Goal: Task Accomplishment & Management: Manage account settings

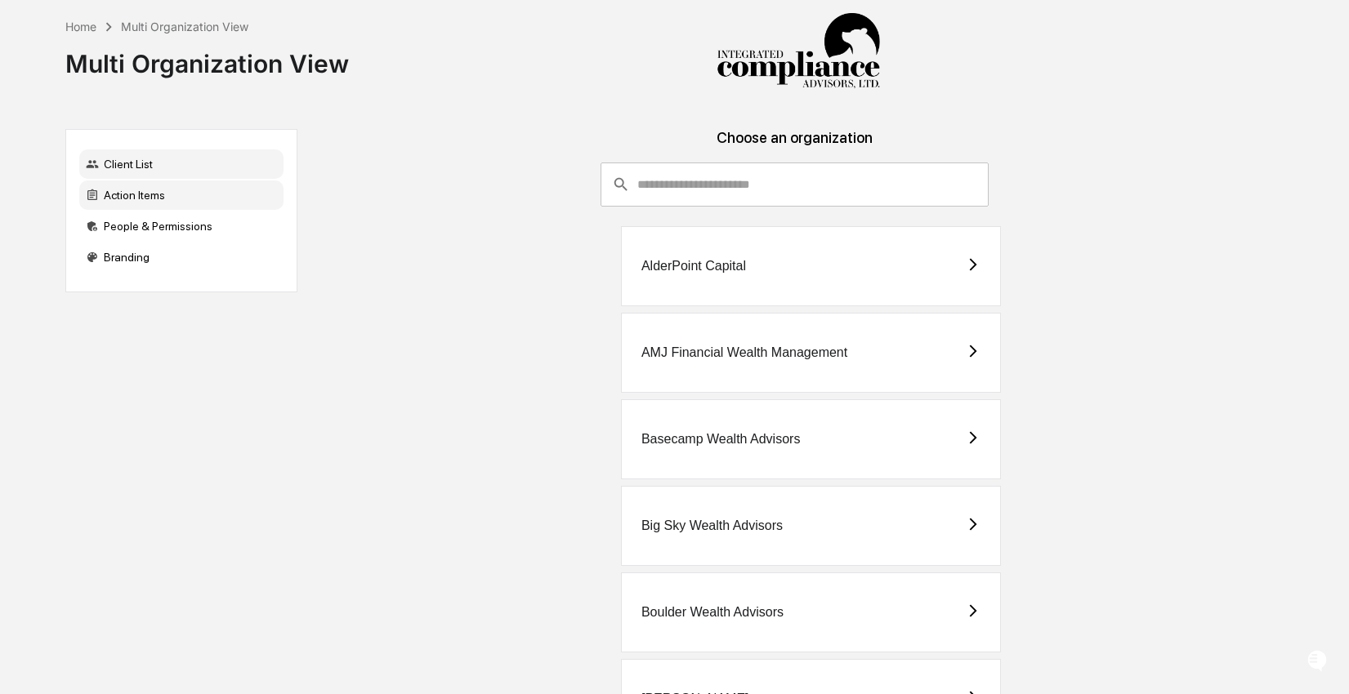
click at [127, 194] on div "Action Items" at bounding box center [181, 195] width 204 height 29
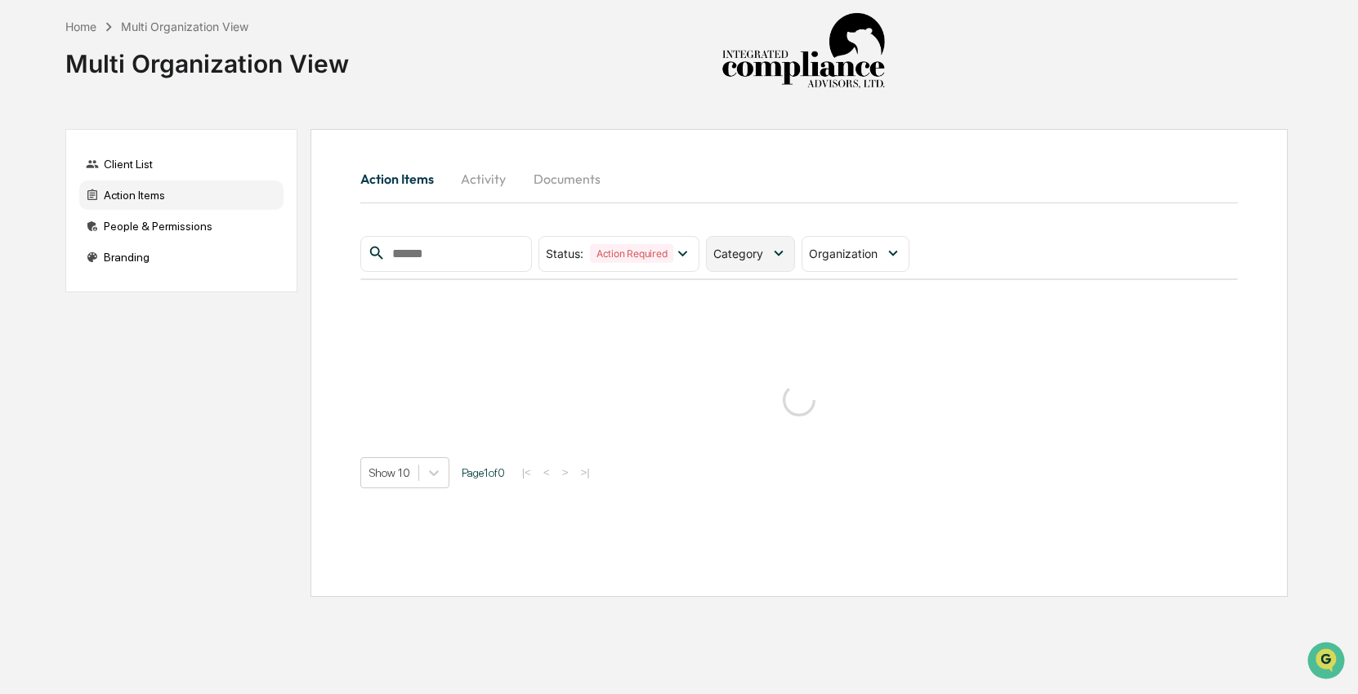
click at [782, 263] on div "Category" at bounding box center [750, 254] width 89 height 36
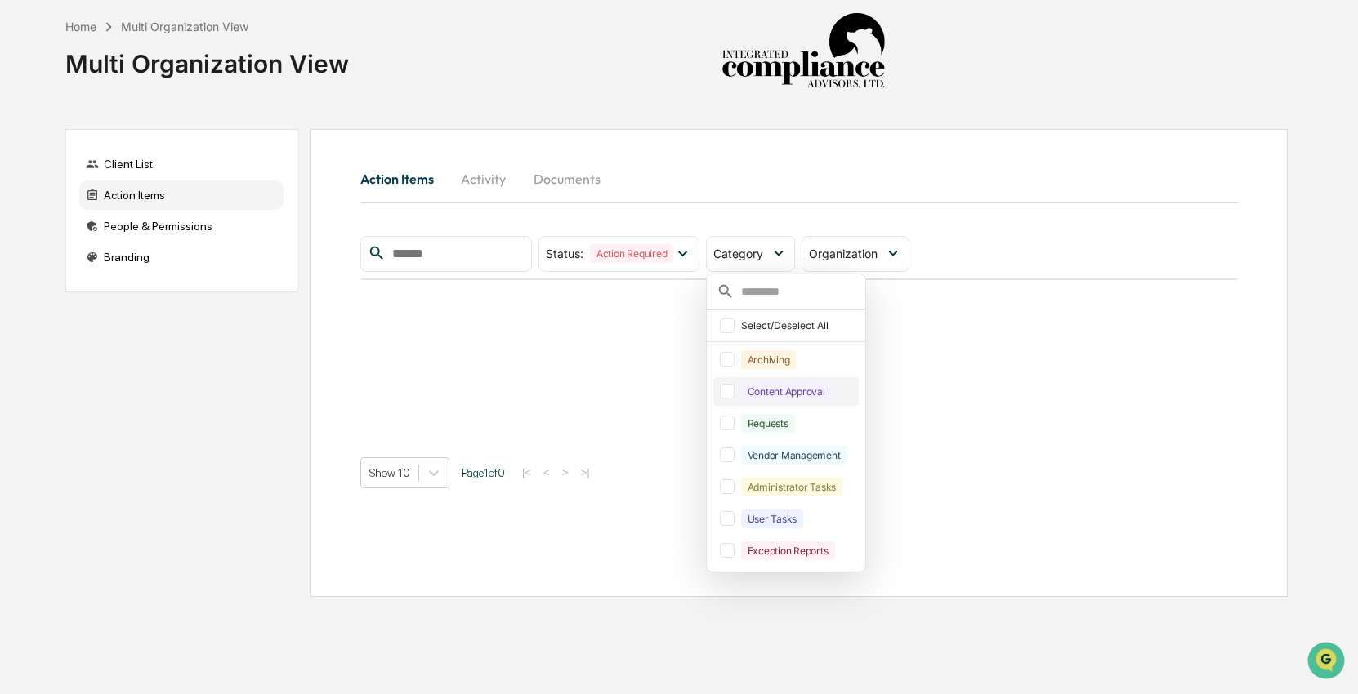
click at [761, 383] on div "Content Approval" at bounding box center [786, 391] width 91 height 19
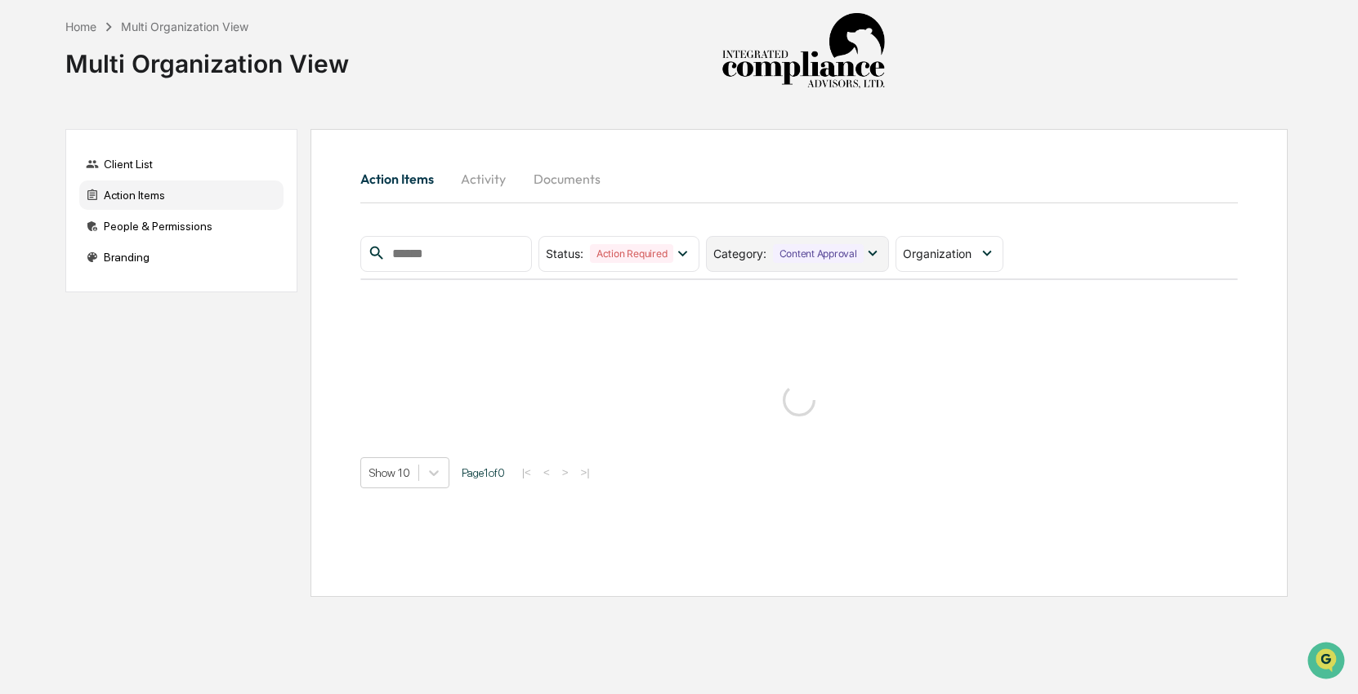
click at [824, 261] on div "Content Approval" at bounding box center [818, 253] width 91 height 19
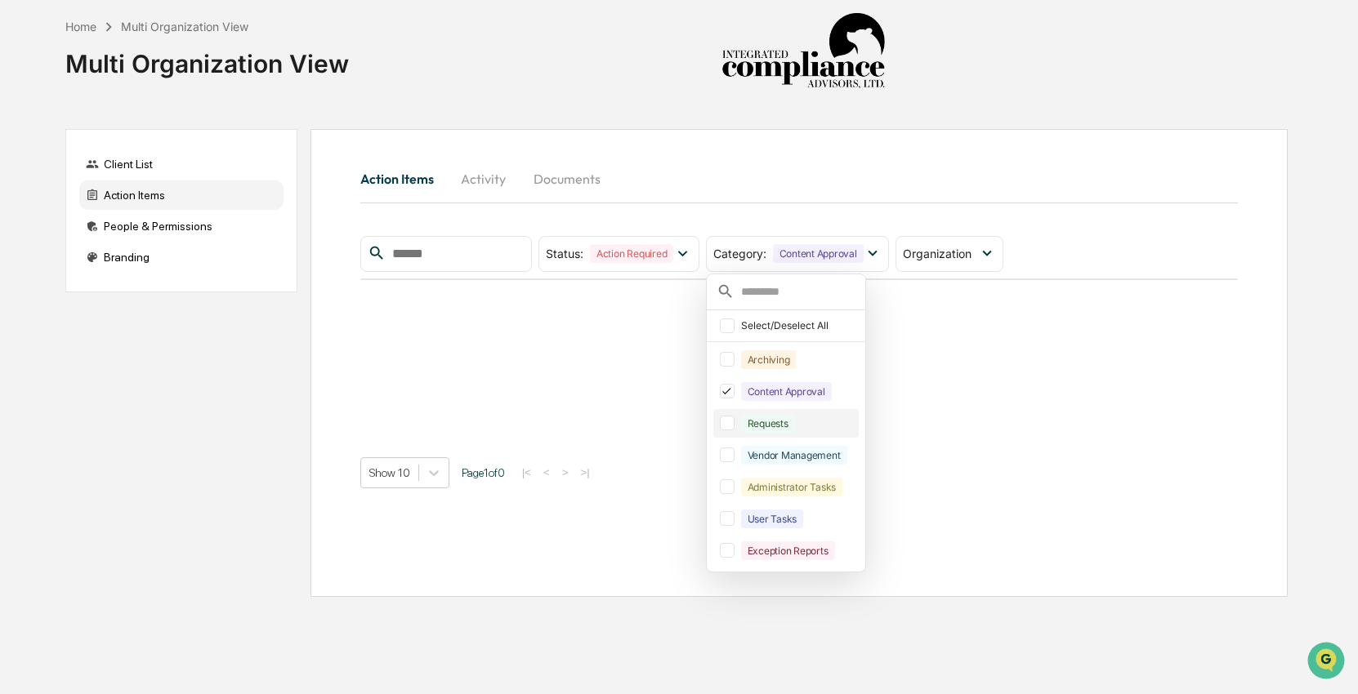
click at [793, 430] on div "Requests" at bounding box center [768, 423] width 54 height 19
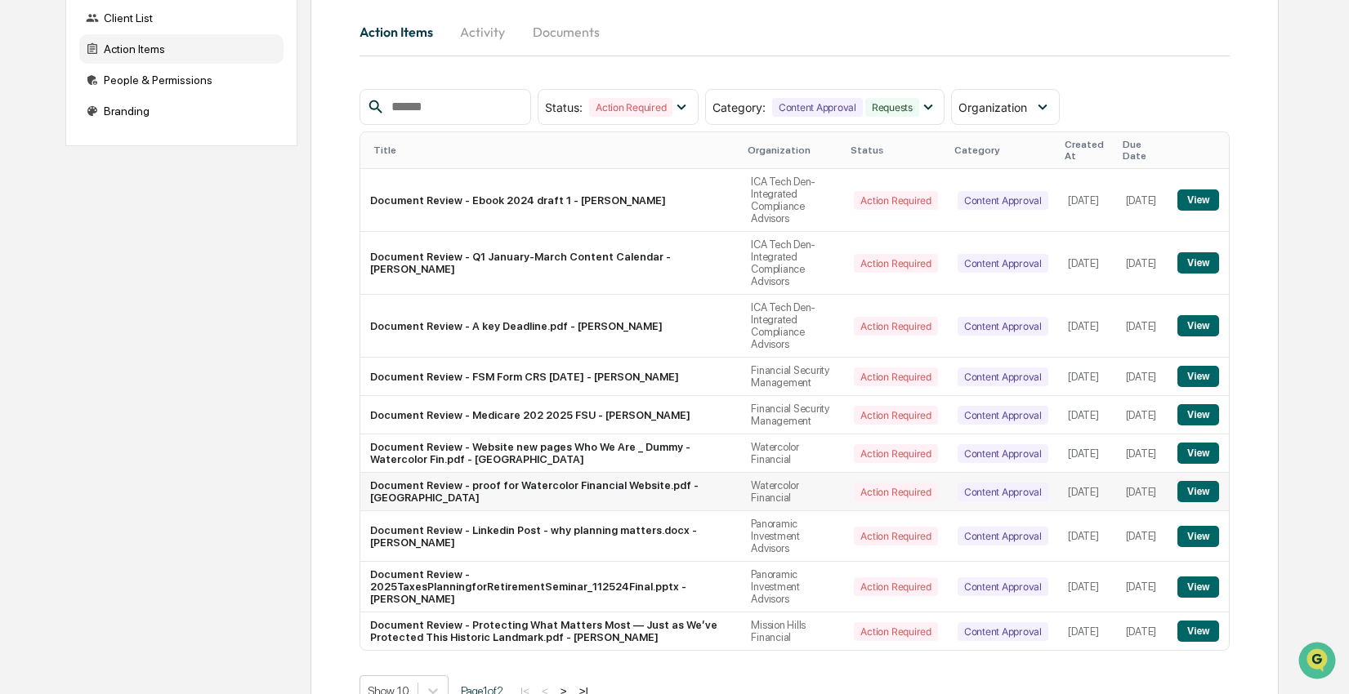
scroll to position [212, 0]
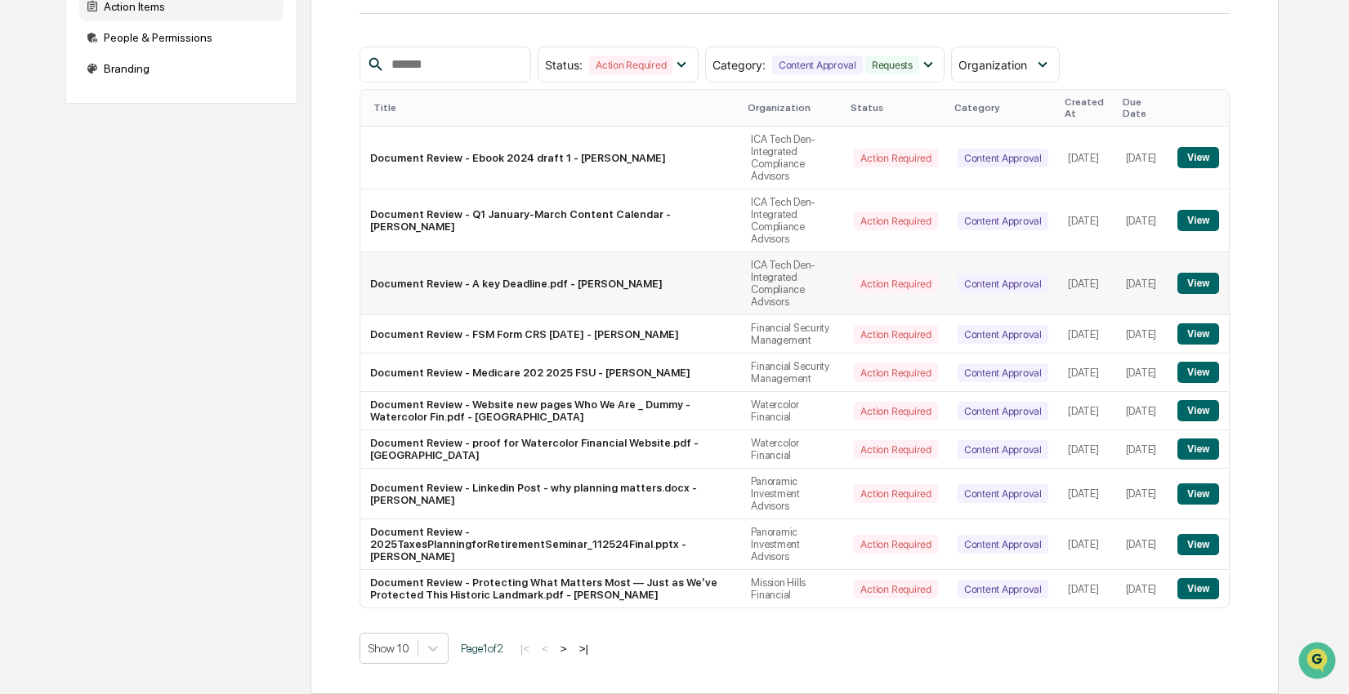
click at [1199, 324] on button "View" at bounding box center [1198, 334] width 42 height 21
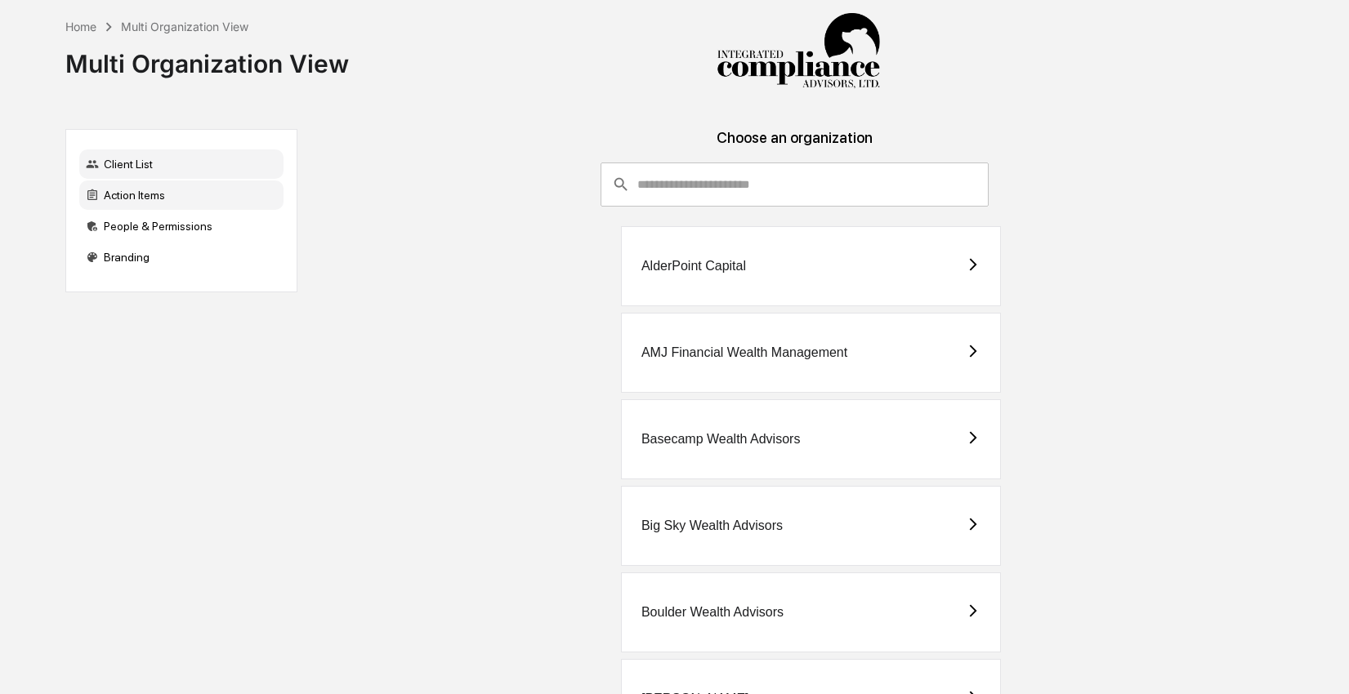
click at [141, 192] on div "Action Items" at bounding box center [181, 195] width 204 height 29
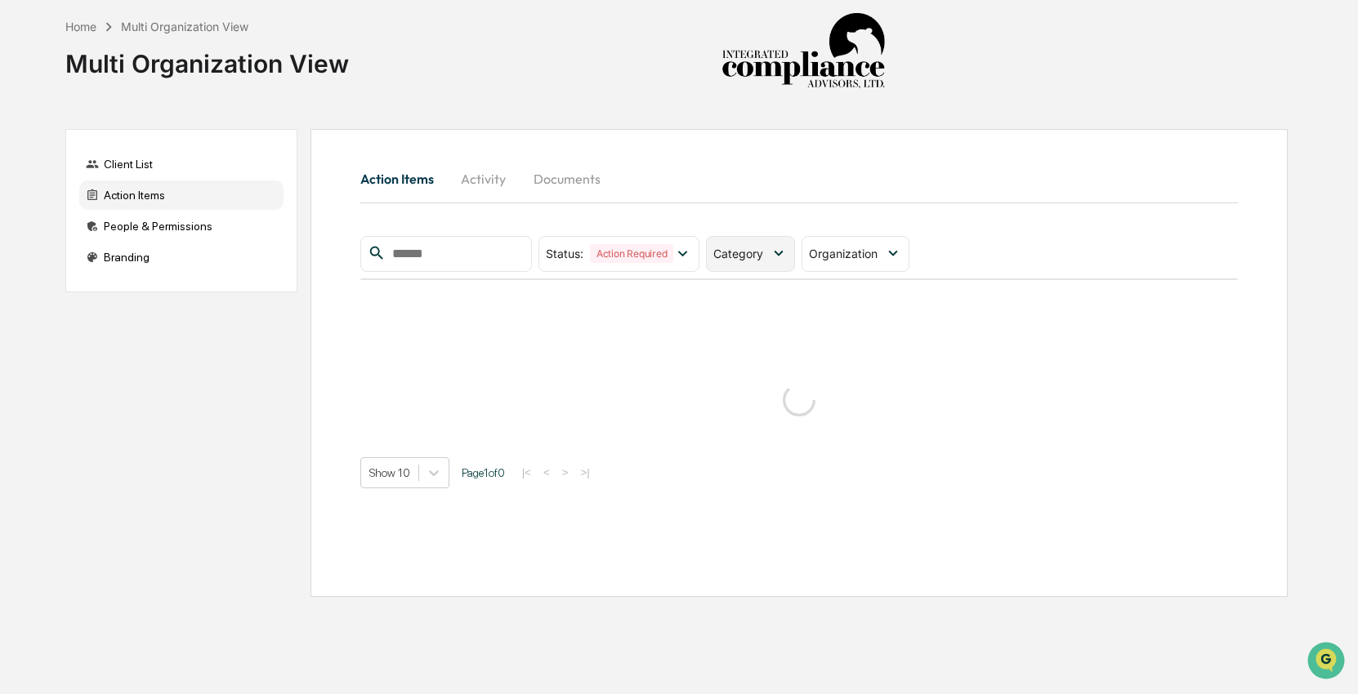
click at [737, 255] on span "Category" at bounding box center [738, 254] width 50 height 14
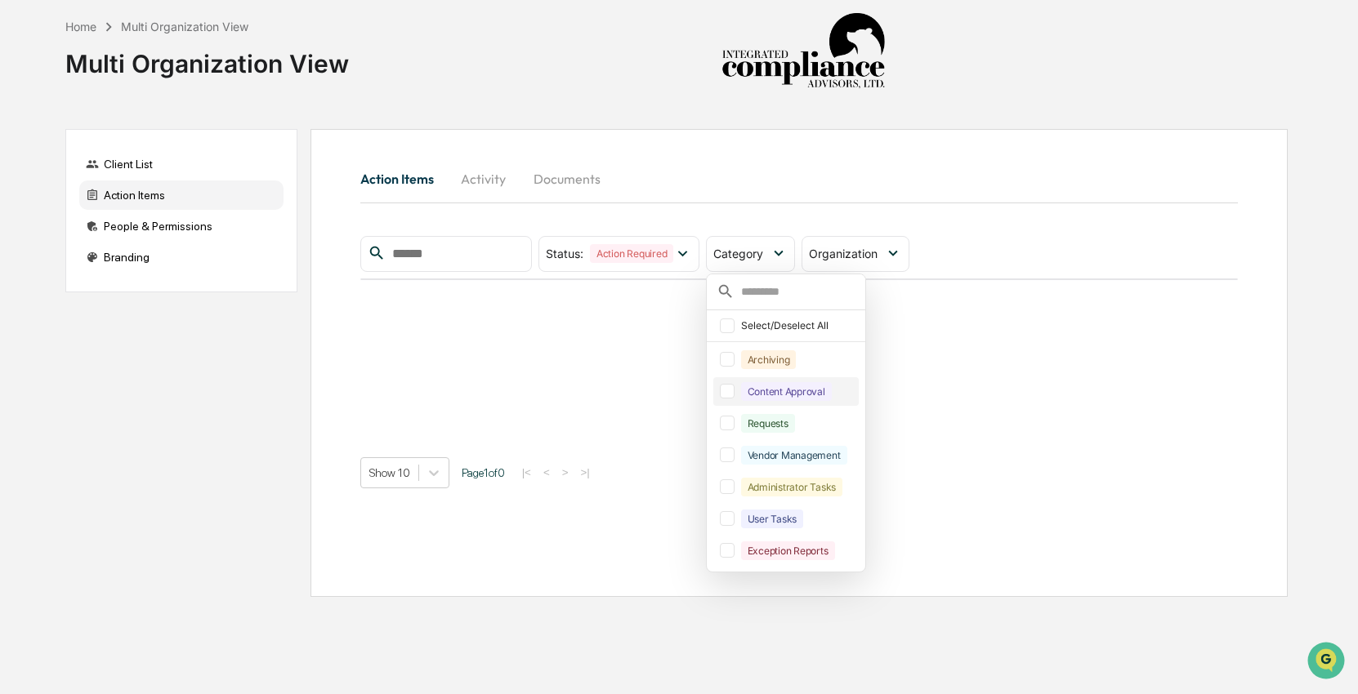
click at [758, 395] on div "Content Approval" at bounding box center [786, 391] width 91 height 19
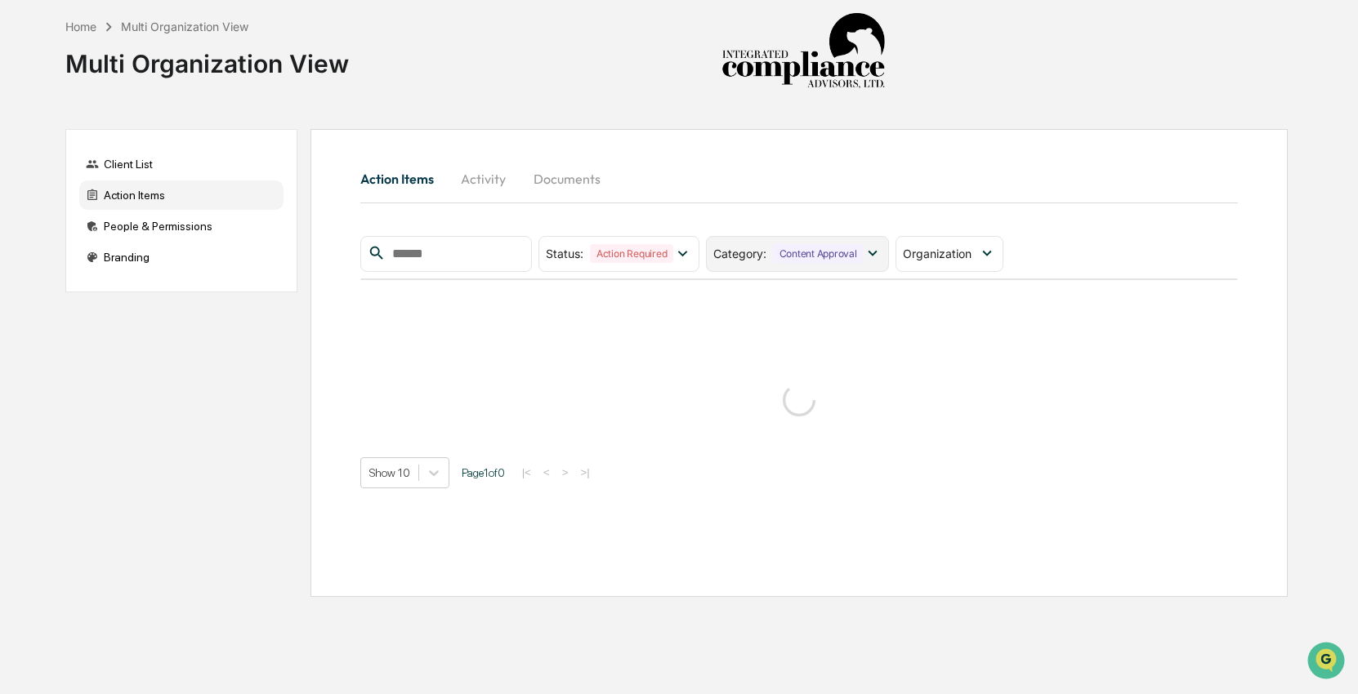
click at [781, 266] on div "Category : Content Approval" at bounding box center [797, 254] width 183 height 36
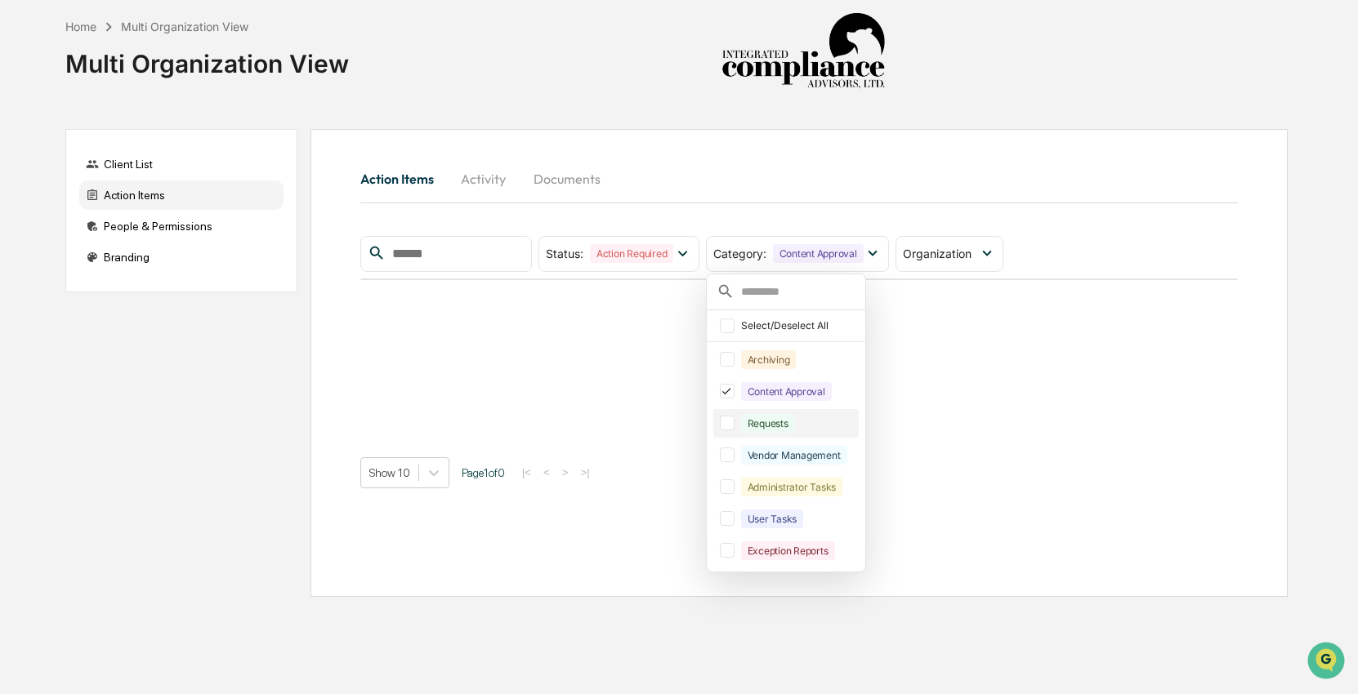
click at [774, 428] on div "Requests" at bounding box center [768, 423] width 54 height 19
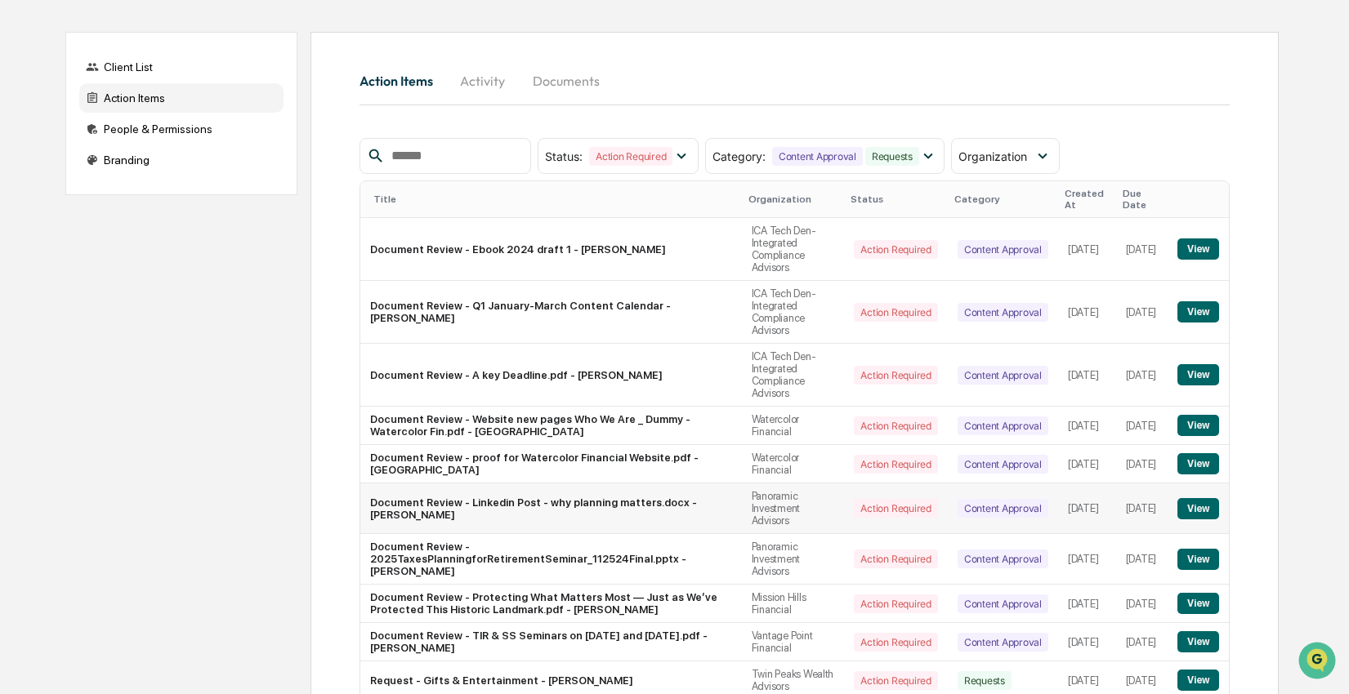
scroll to position [118, 0]
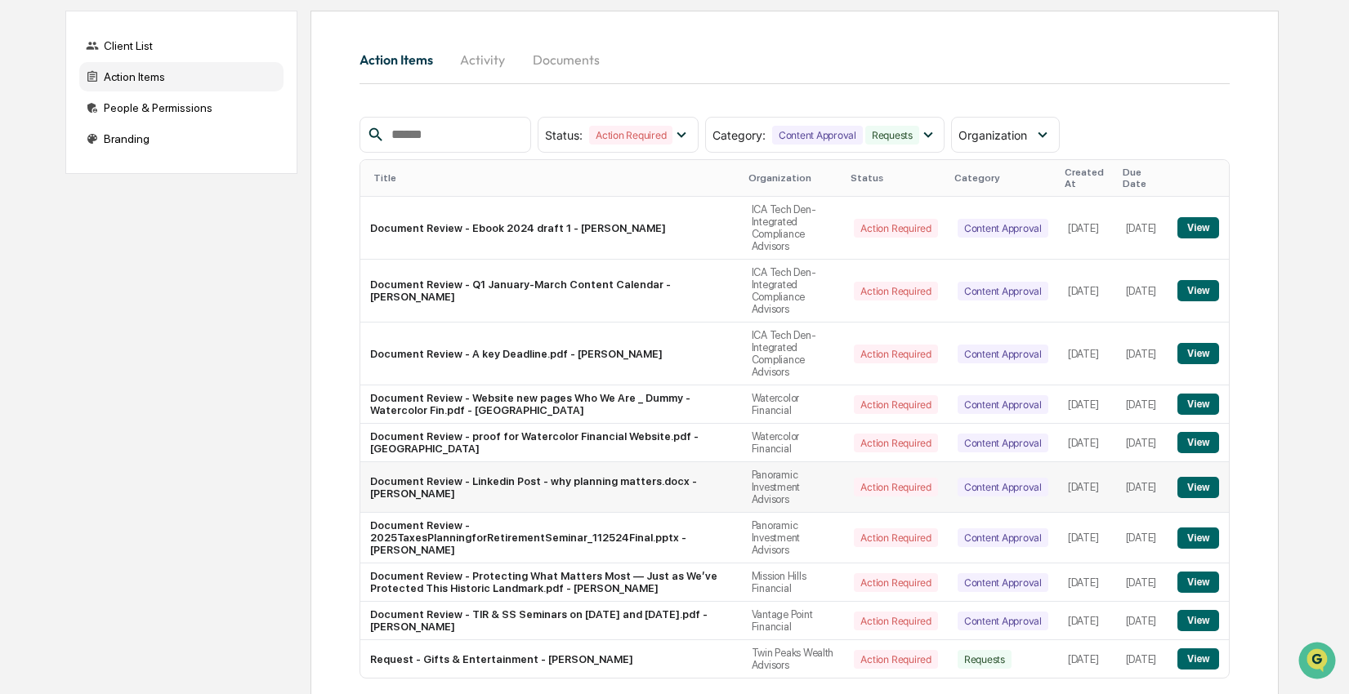
click at [1196, 495] on button "View" at bounding box center [1198, 487] width 42 height 21
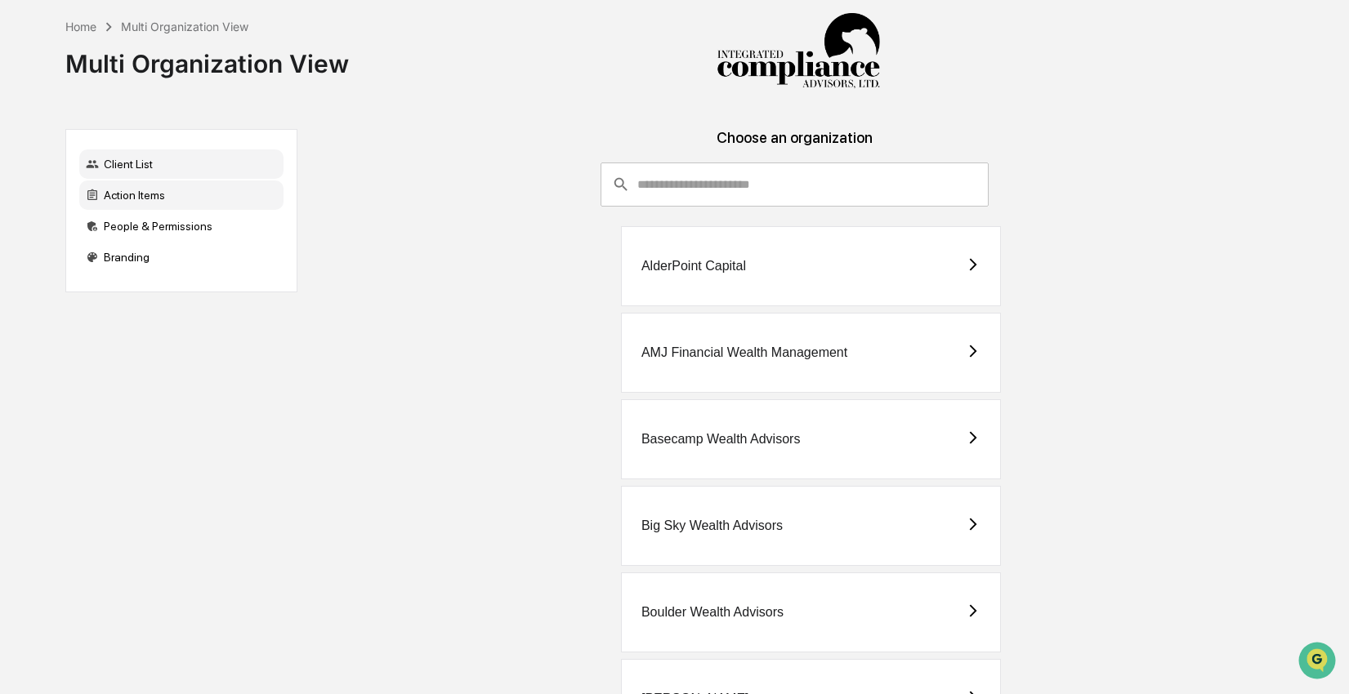
click at [136, 199] on div "Action Items" at bounding box center [181, 195] width 204 height 29
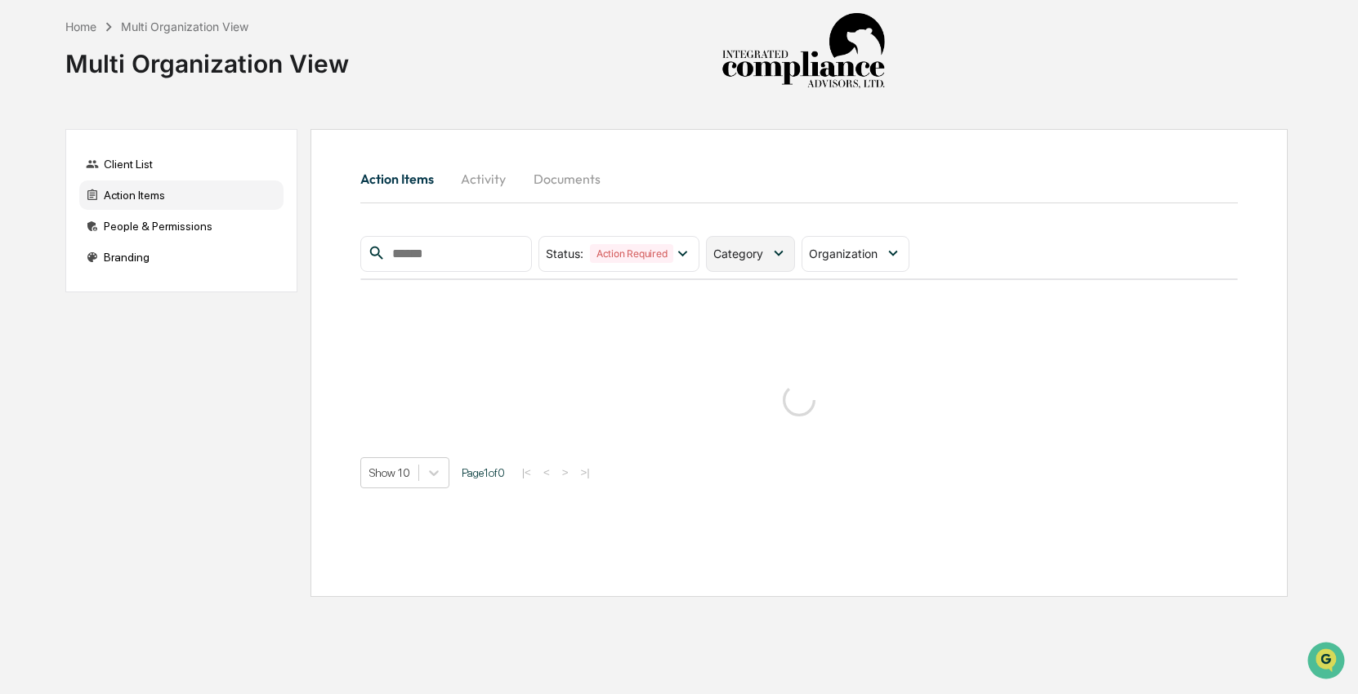
click at [753, 252] on span "Category" at bounding box center [738, 254] width 50 height 14
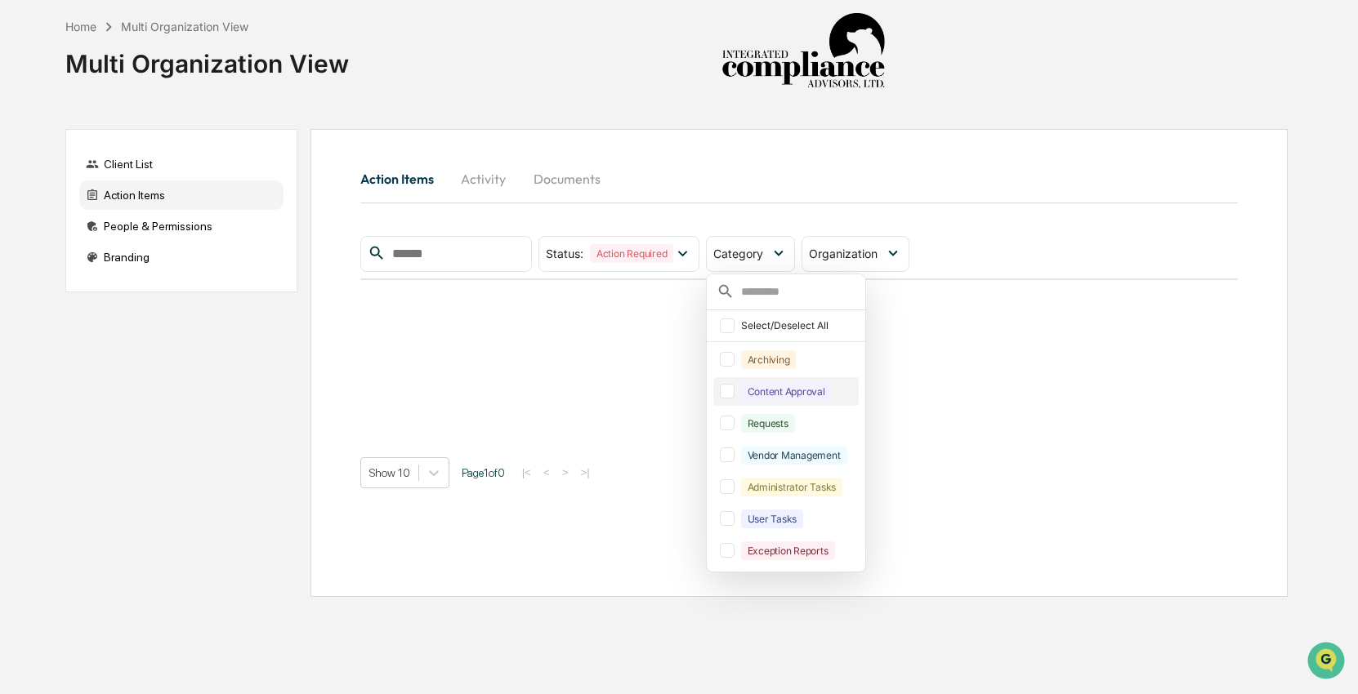
click at [776, 389] on div "Content Approval" at bounding box center [786, 391] width 91 height 19
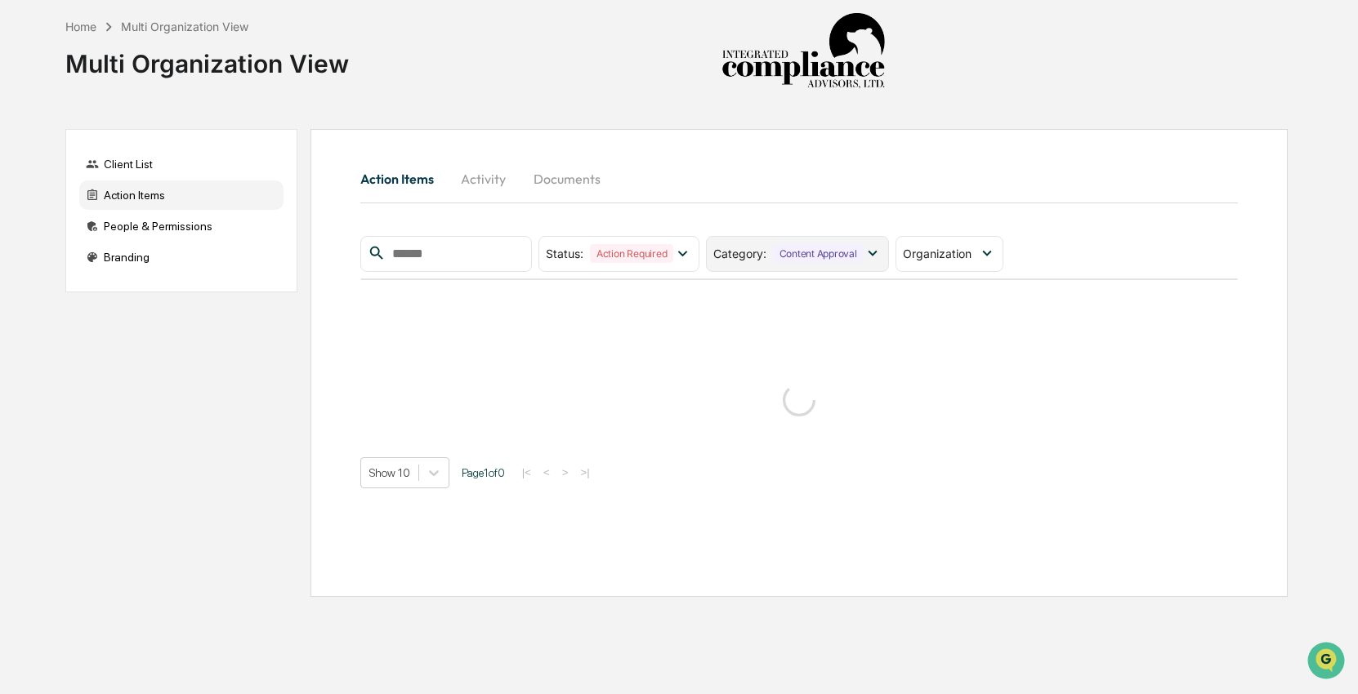
click at [780, 261] on div "Content Approval" at bounding box center [818, 253] width 91 height 19
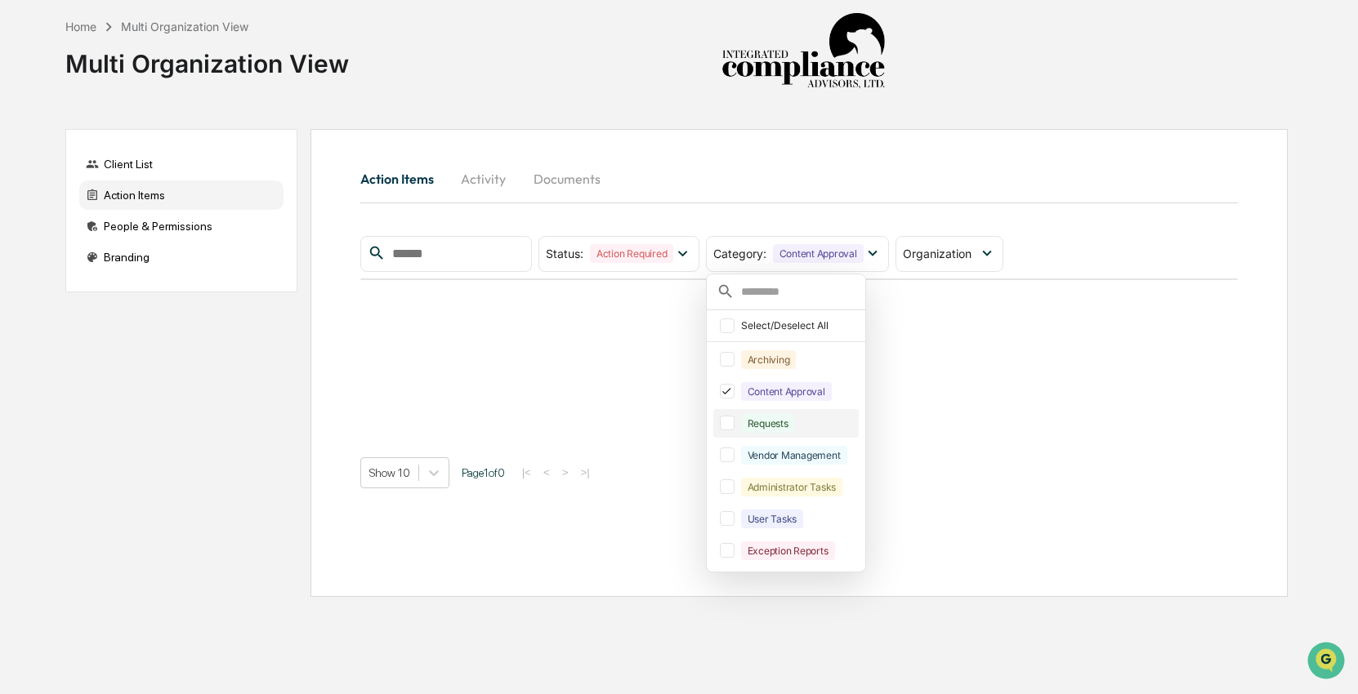
click at [775, 422] on div "Requests" at bounding box center [768, 423] width 54 height 19
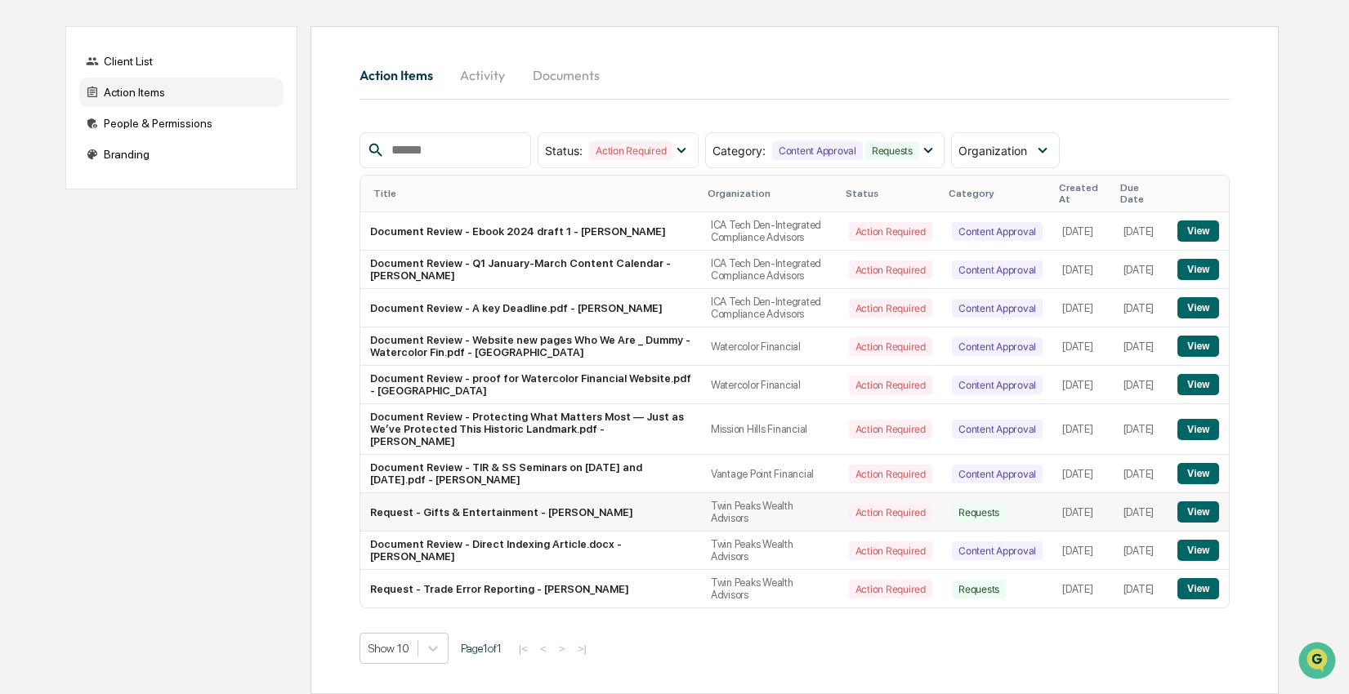
scroll to position [140, 0]
click at [1196, 516] on button "View" at bounding box center [1198, 512] width 42 height 21
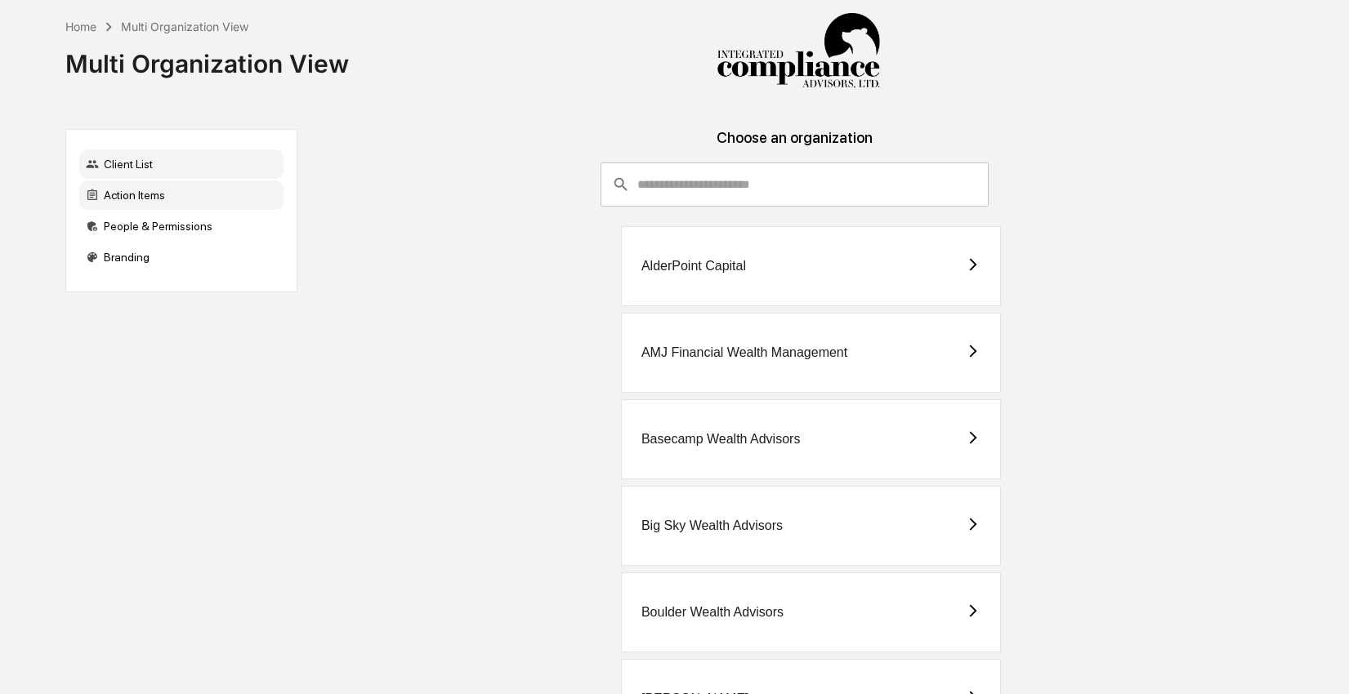
click at [191, 203] on div "Action Items" at bounding box center [181, 195] width 204 height 29
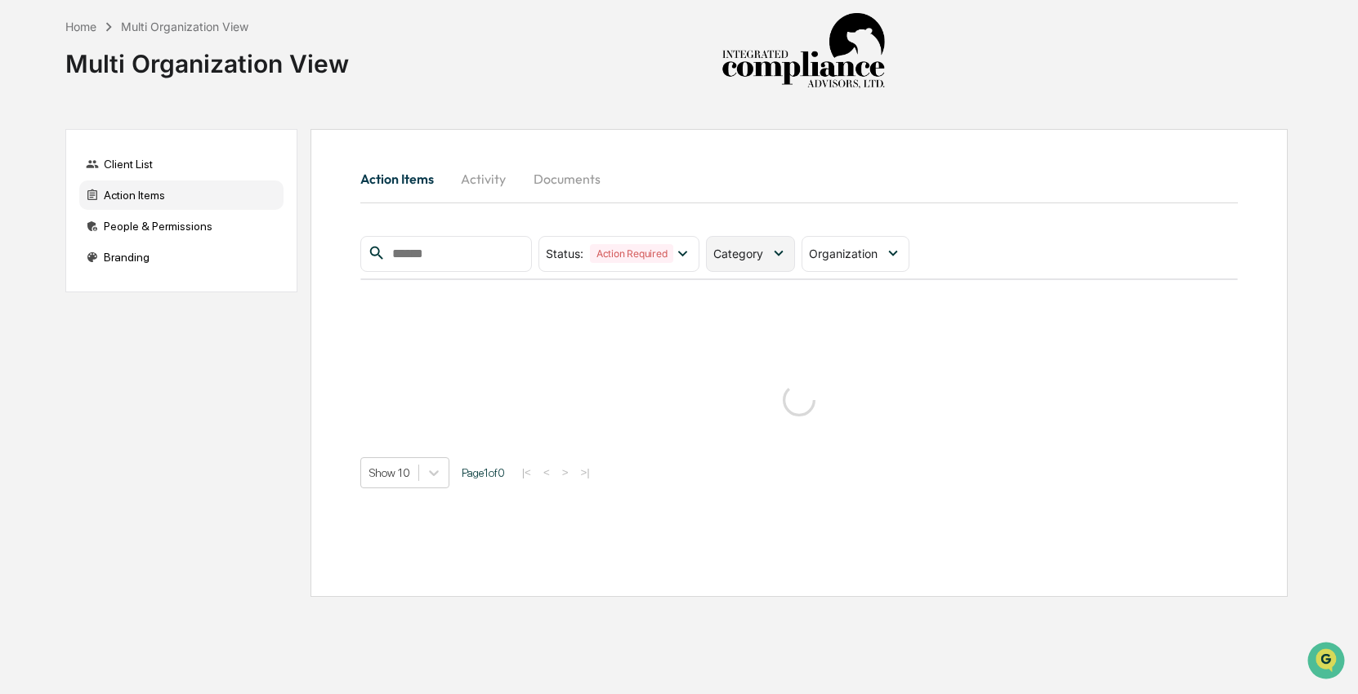
click at [793, 255] on div "Category" at bounding box center [750, 254] width 89 height 36
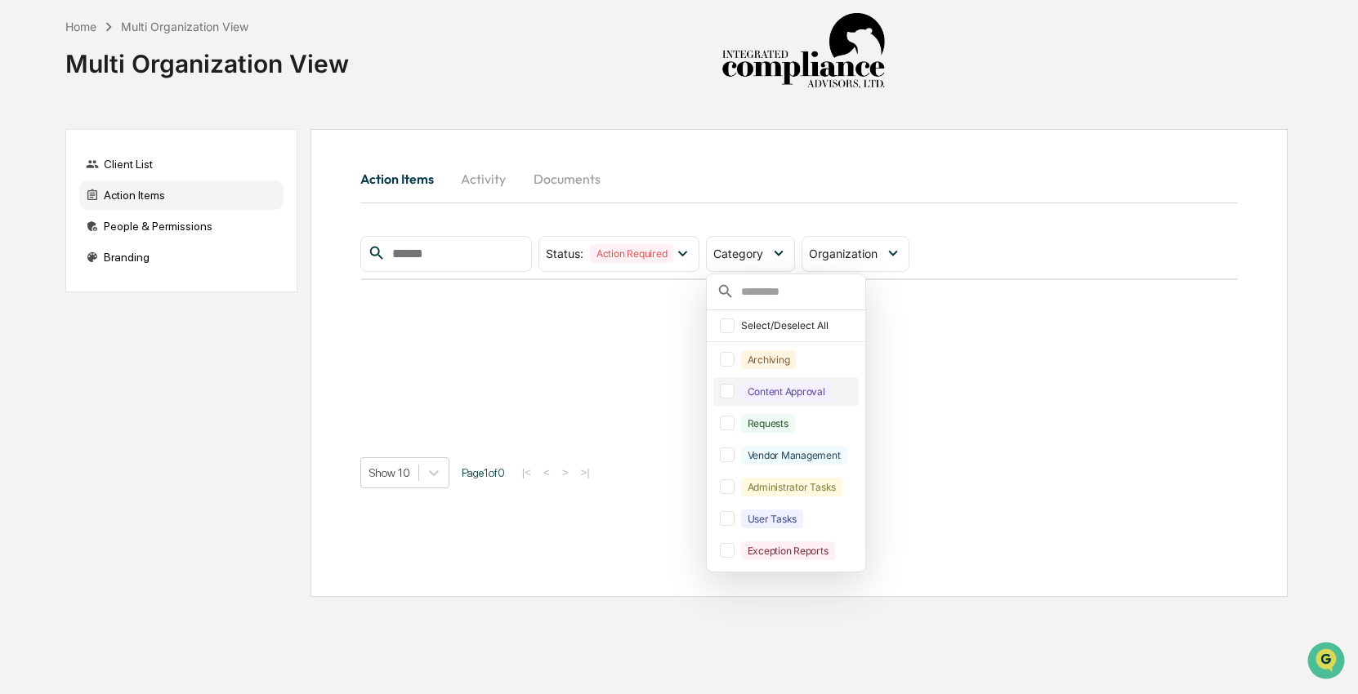
click at [788, 395] on div "Content Approval" at bounding box center [786, 391] width 91 height 19
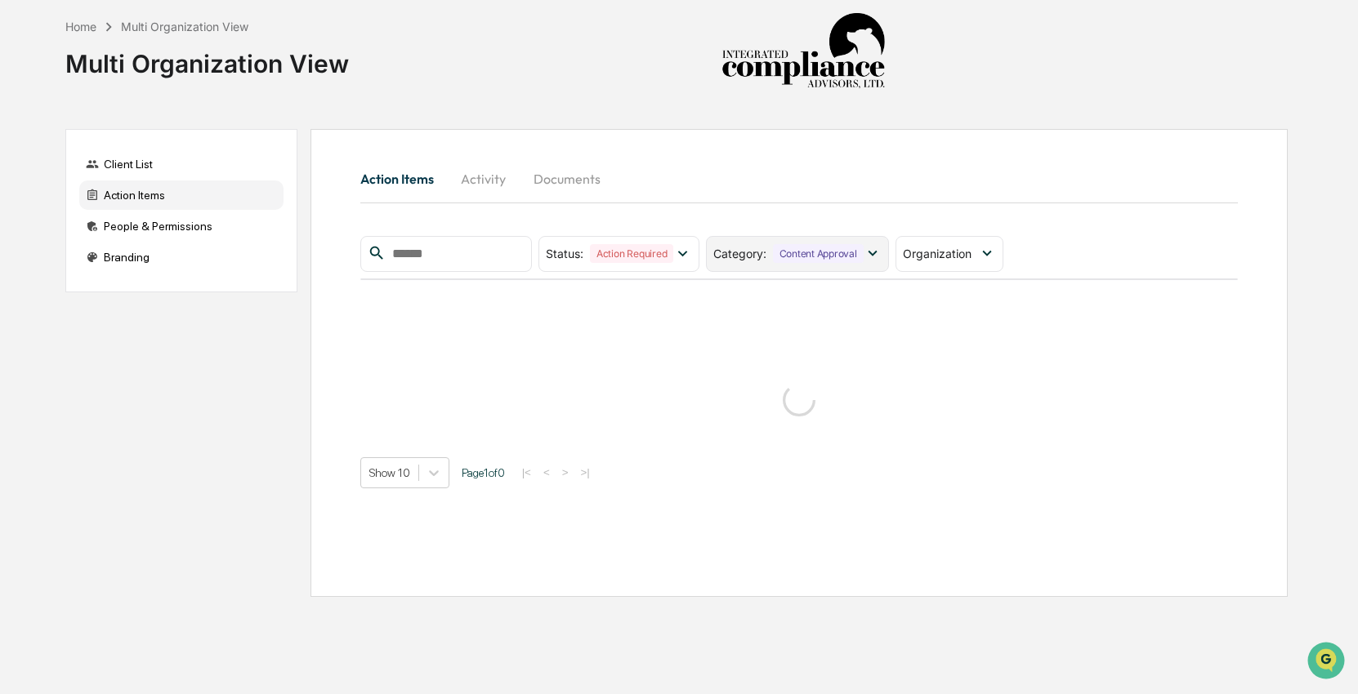
click at [788, 266] on div "Category : Content Approval" at bounding box center [797, 254] width 183 height 36
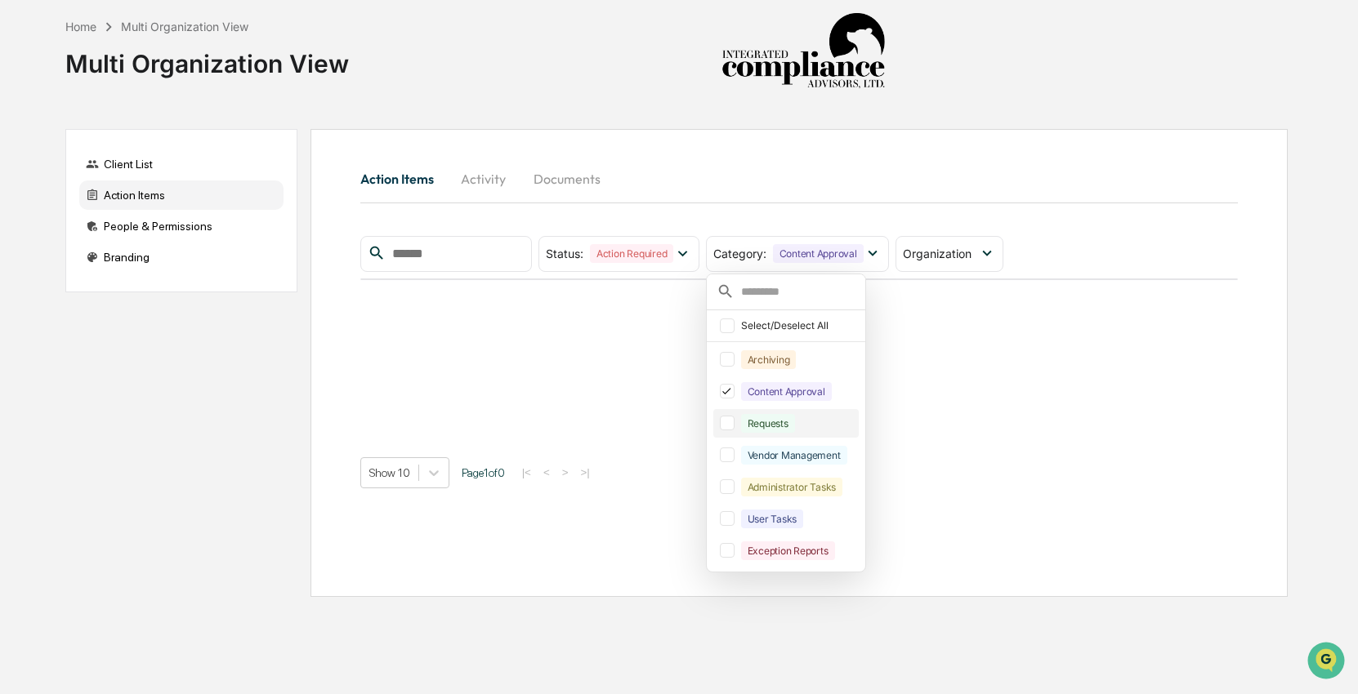
click at [805, 427] on div "Requests" at bounding box center [798, 423] width 114 height 19
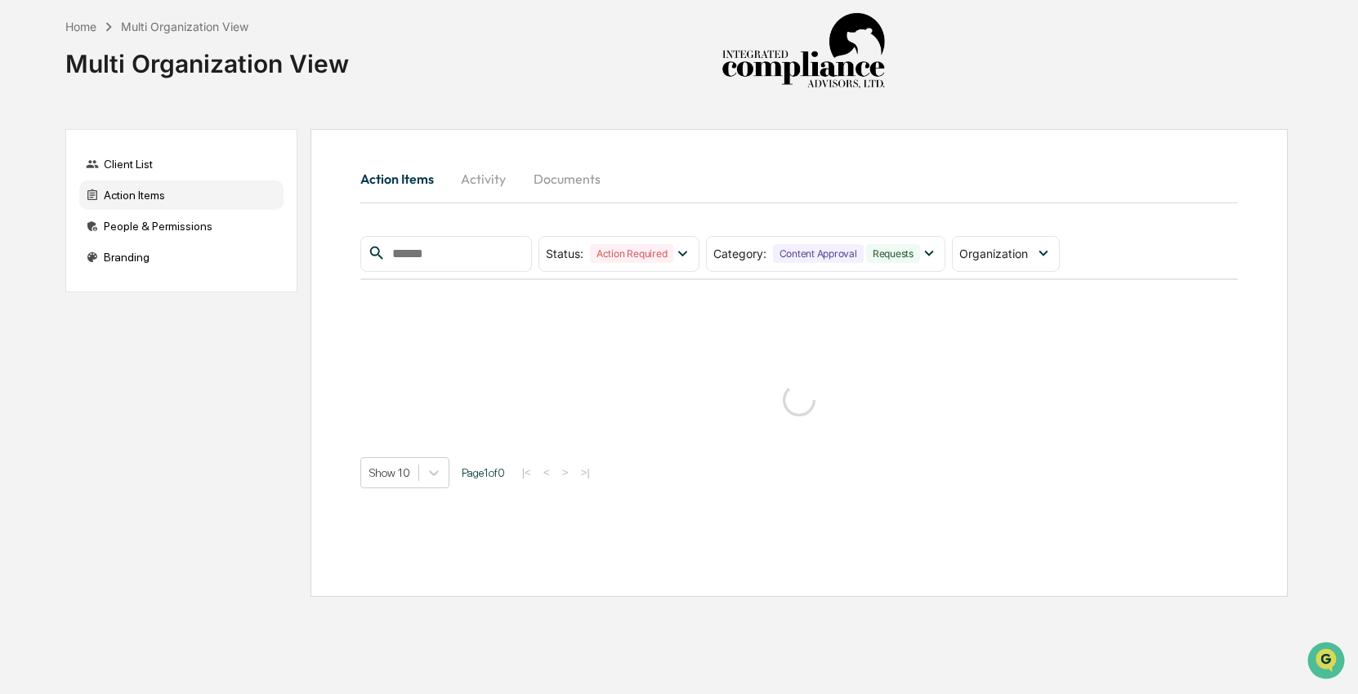
click at [893, 177] on div "Action Items Activity Documents" at bounding box center [799, 178] width 878 height 39
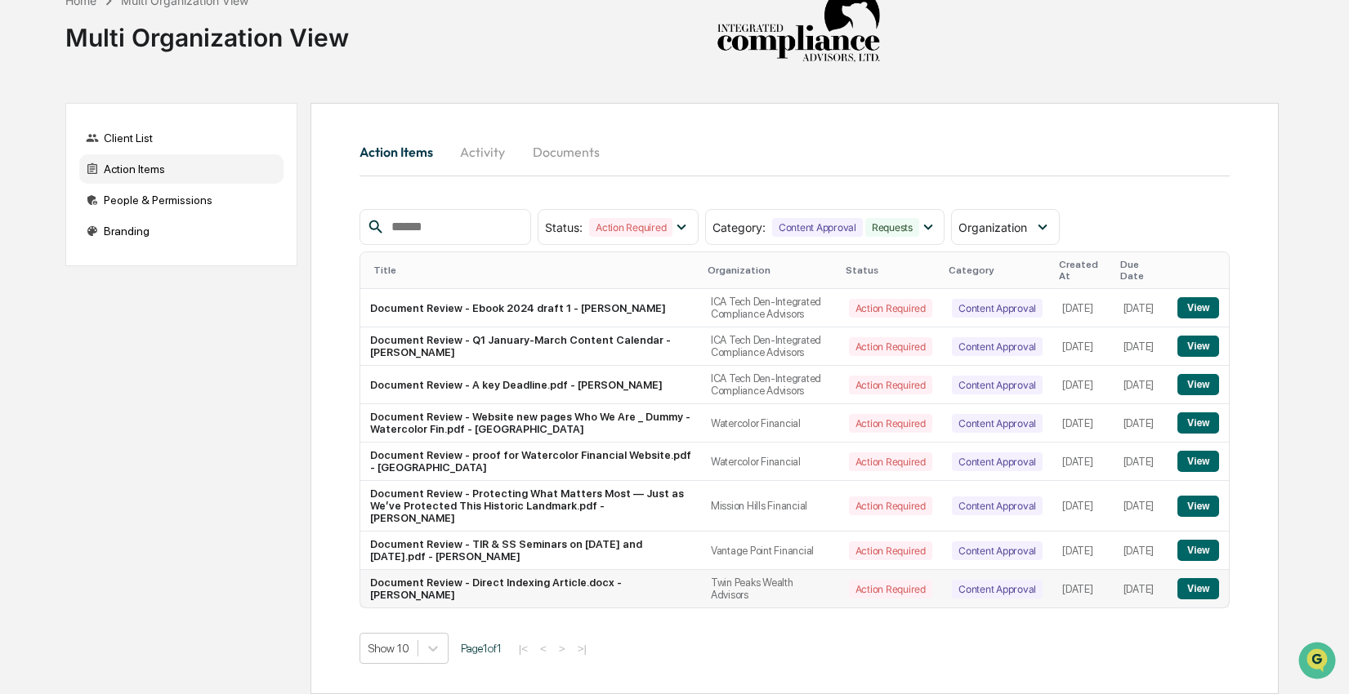
scroll to position [62, 0]
click at [1199, 600] on button "View" at bounding box center [1198, 588] width 42 height 21
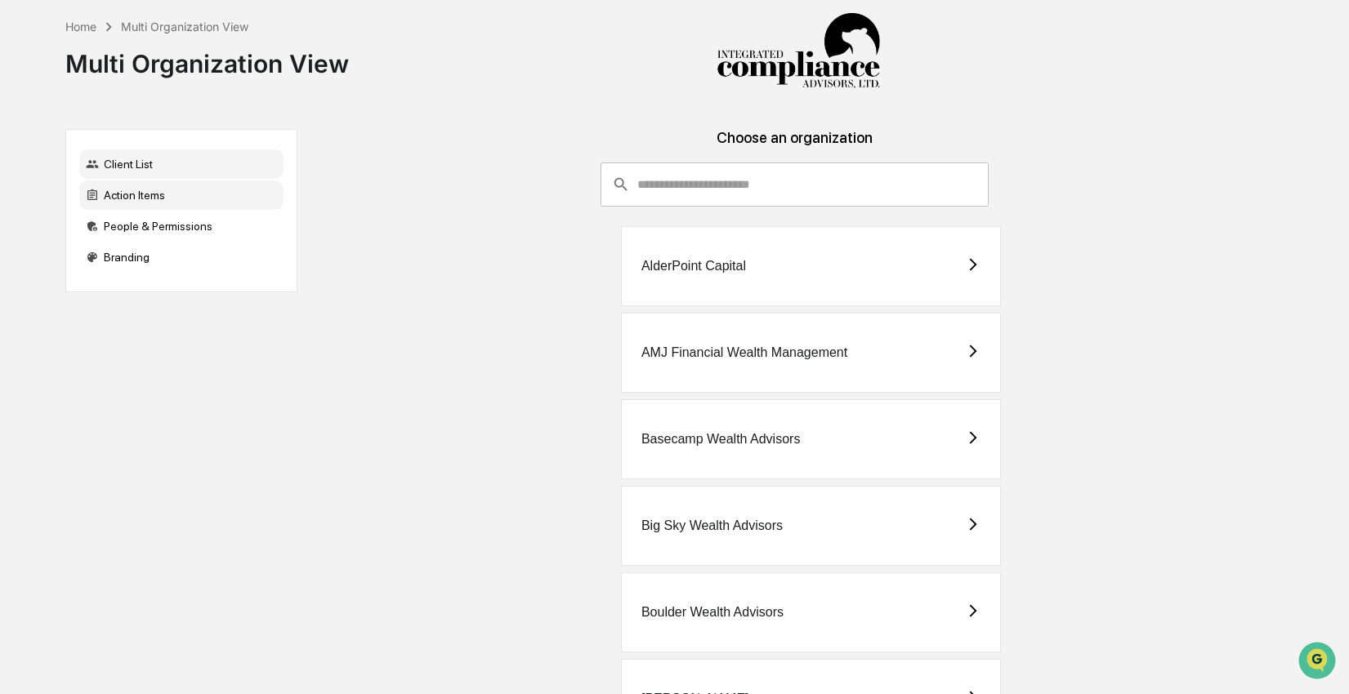
click at [163, 199] on div "Action Items" at bounding box center [181, 195] width 204 height 29
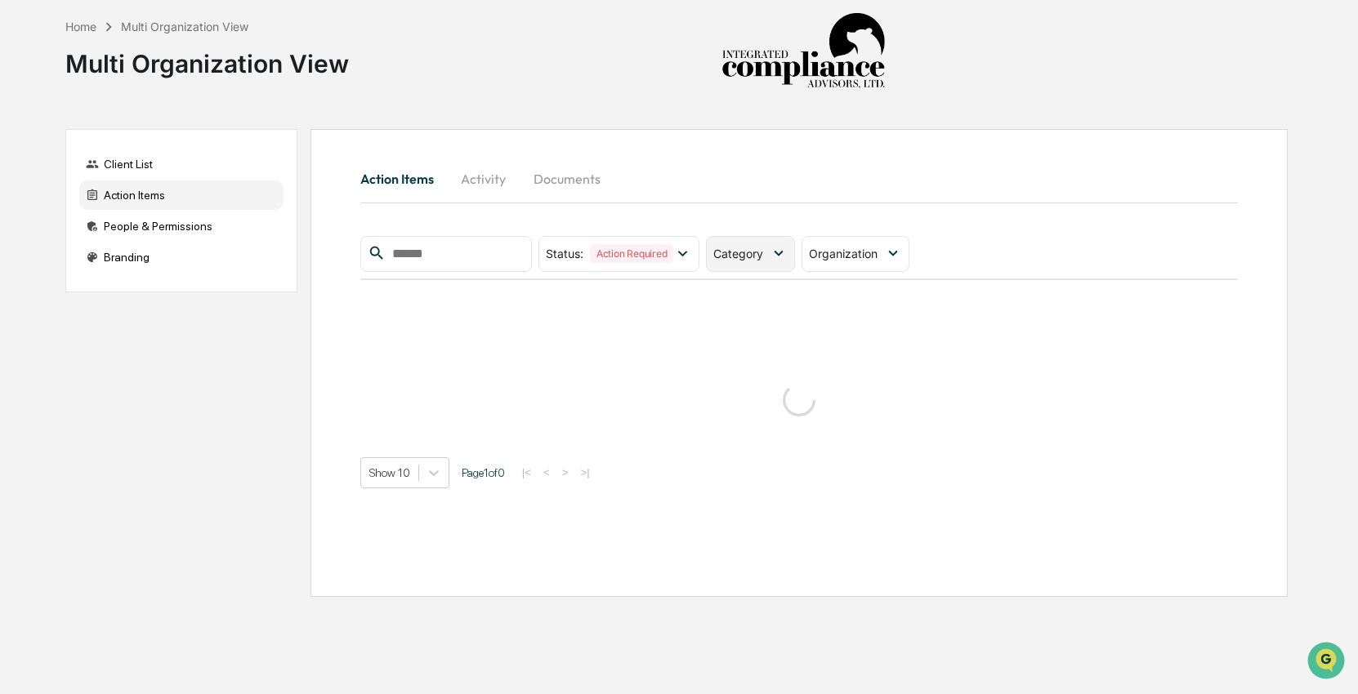
click at [743, 261] on div "Category" at bounding box center [750, 254] width 89 height 36
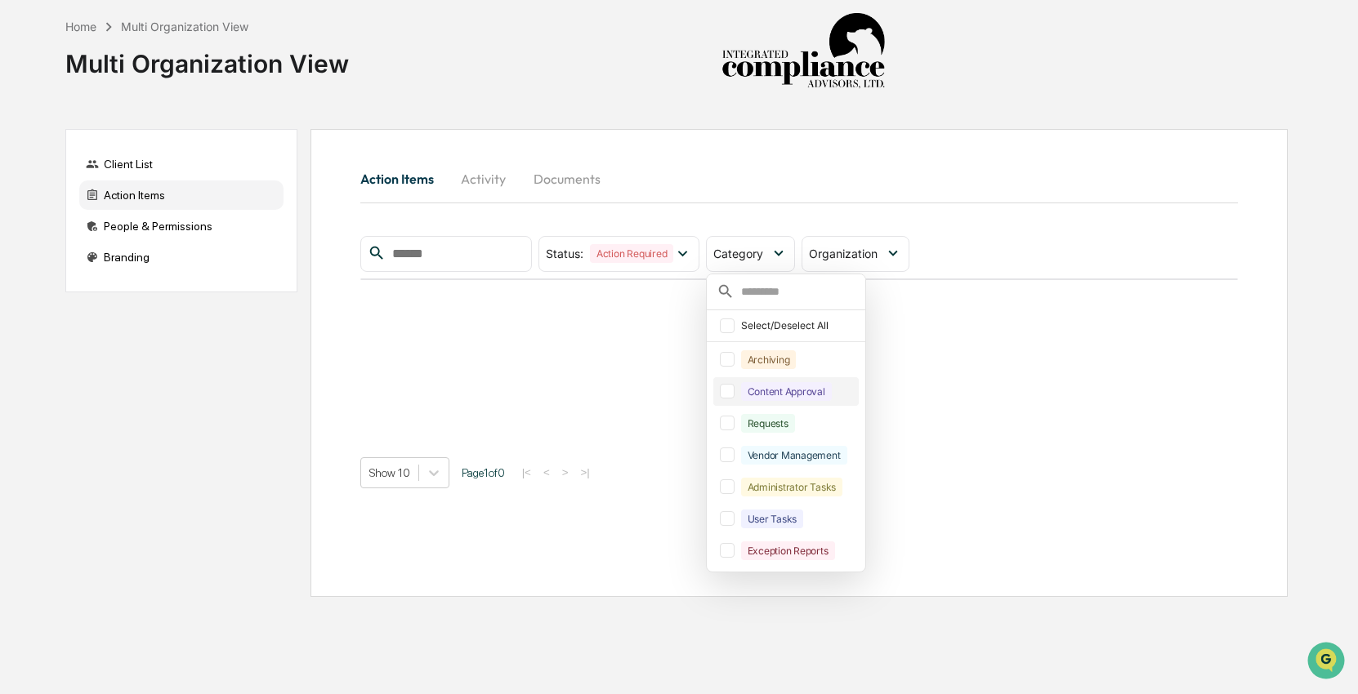
click at [779, 397] on div "Content Approval" at bounding box center [786, 391] width 91 height 19
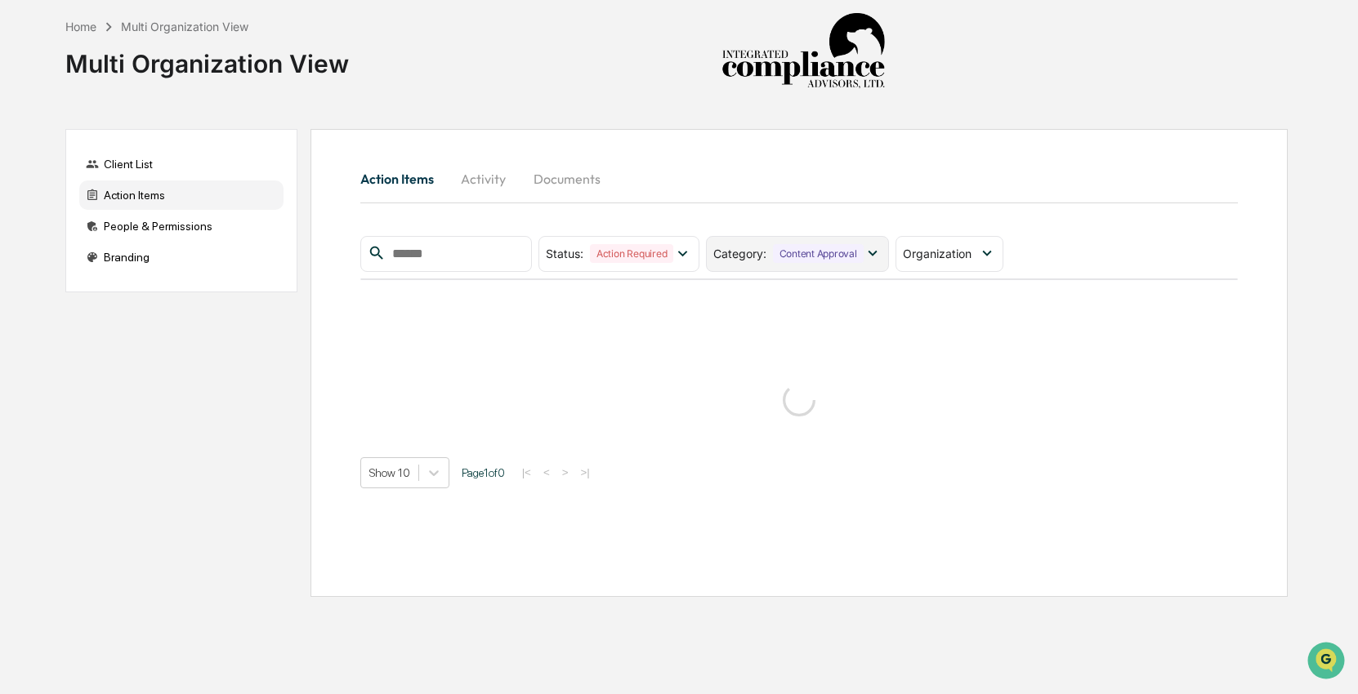
click at [764, 270] on div "Category : Content Approval" at bounding box center [797, 254] width 183 height 36
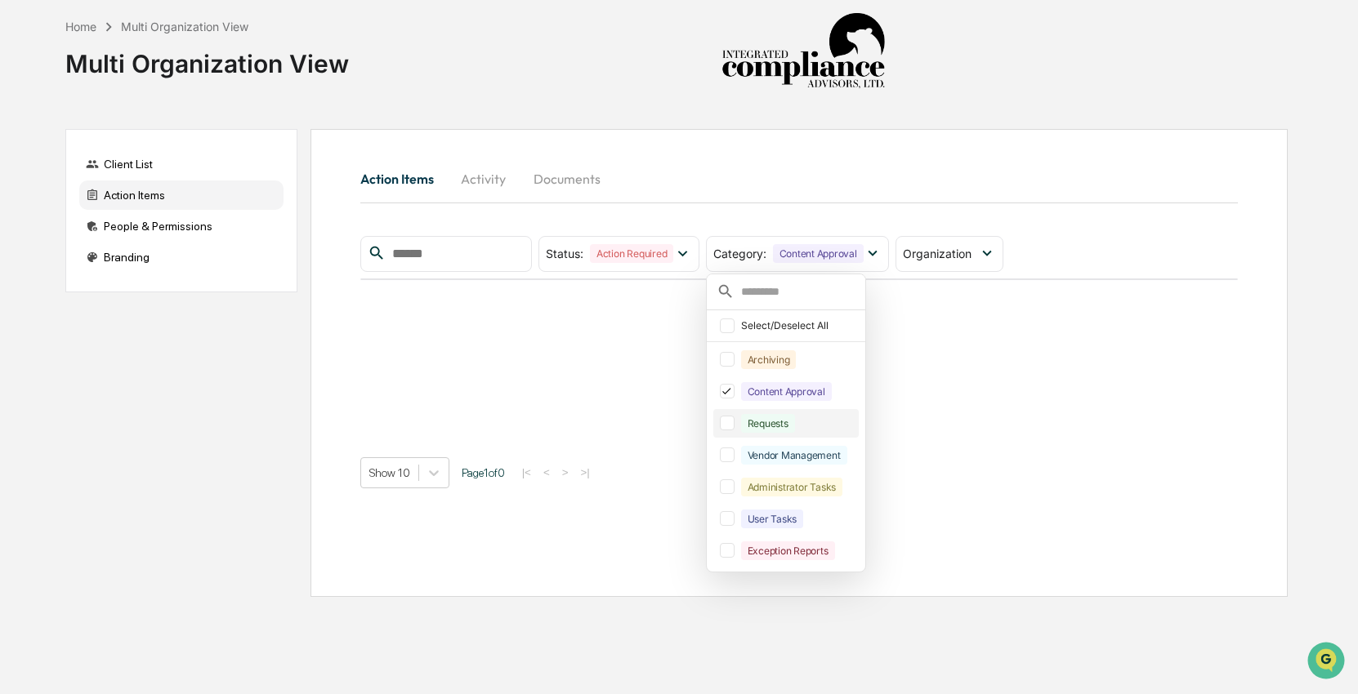
click at [779, 428] on div "Requests" at bounding box center [768, 423] width 54 height 19
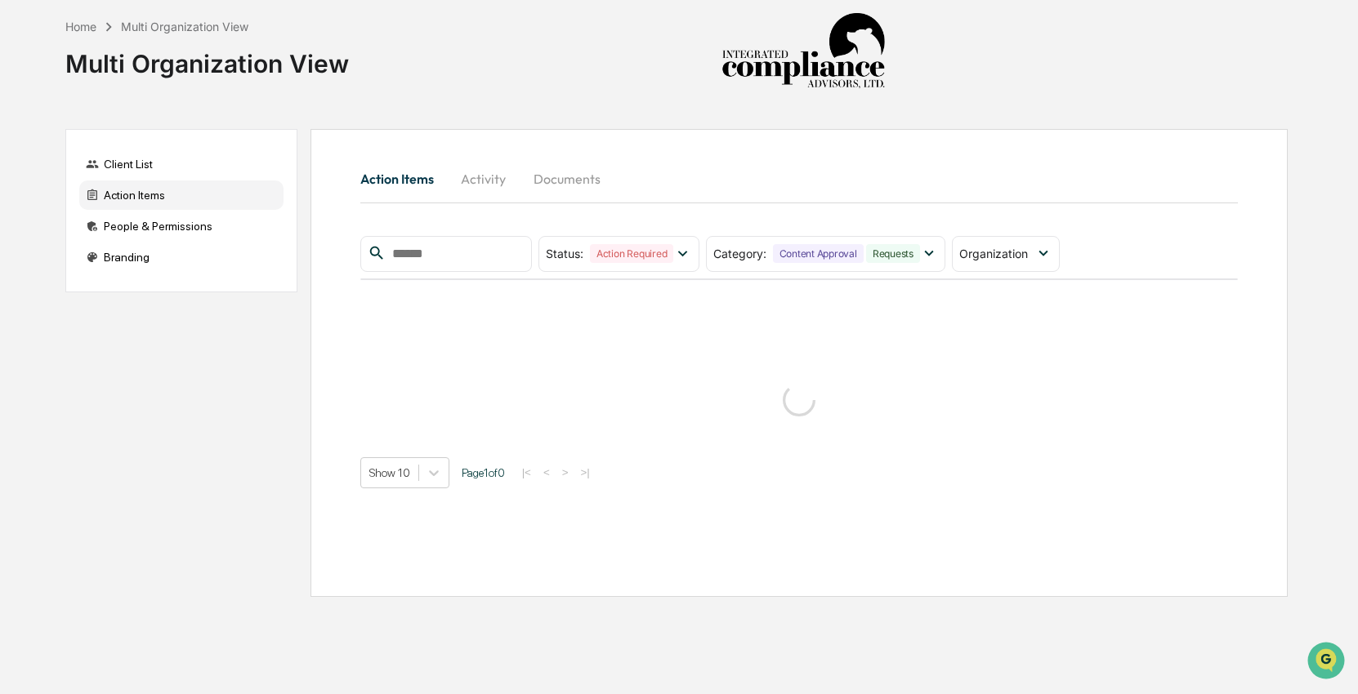
click at [868, 173] on div "Action Items Activity Documents" at bounding box center [799, 178] width 878 height 39
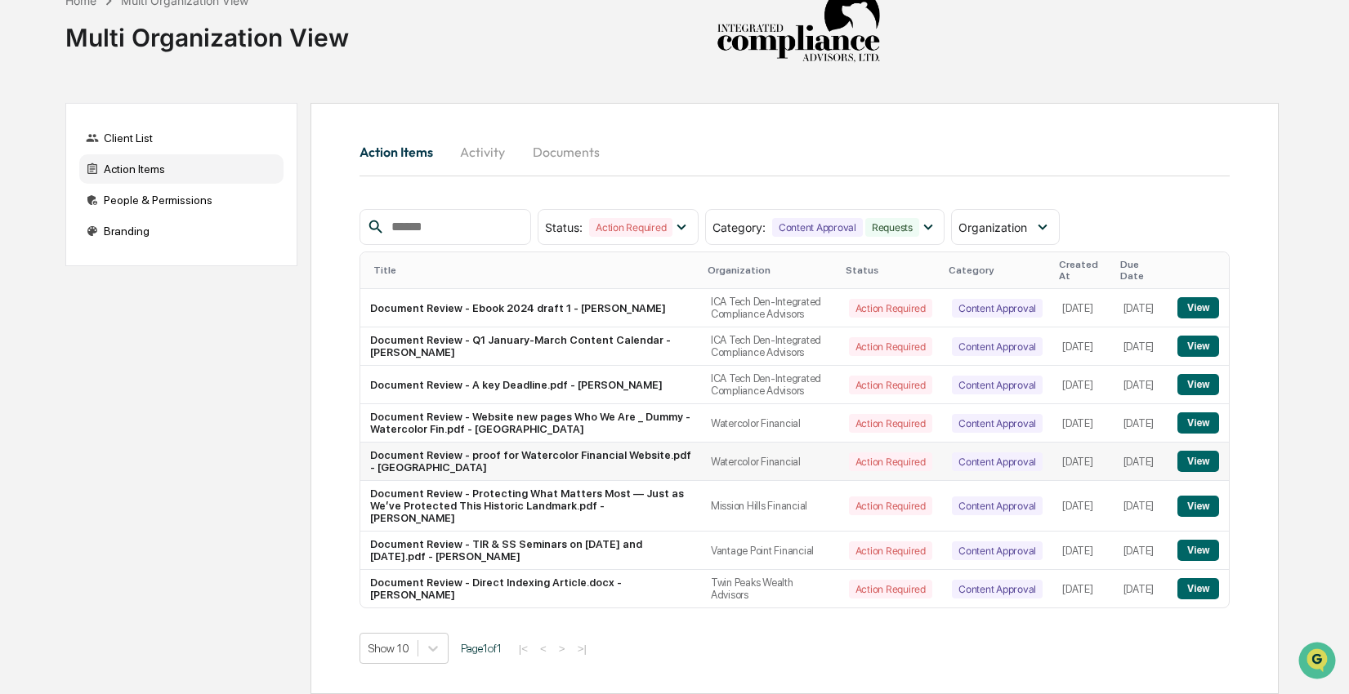
scroll to position [69, 0]
